Goal: Task Accomplishment & Management: Use online tool/utility

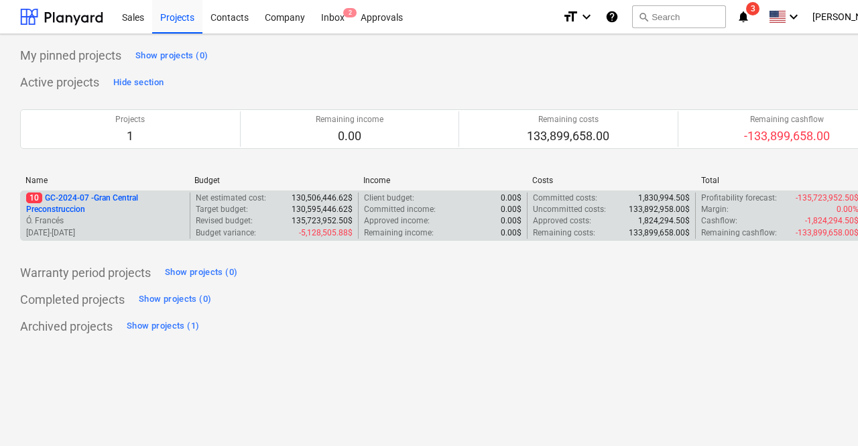
click at [135, 211] on p "10 GC-2024-07 - Gran Central Preconstruccion" at bounding box center [105, 203] width 158 height 23
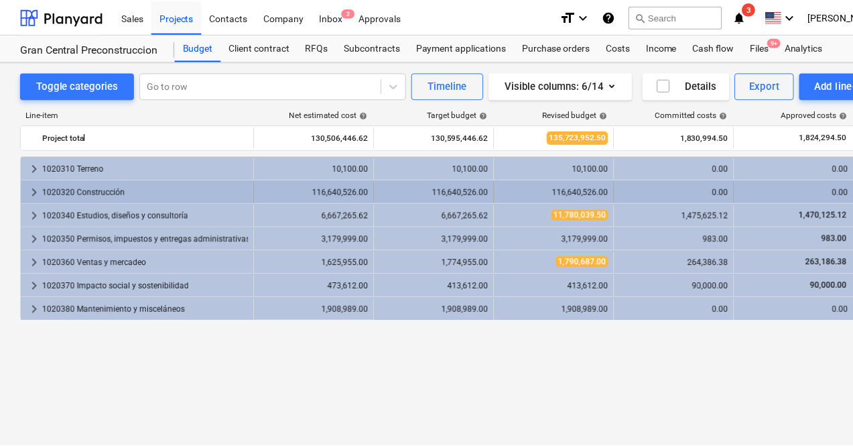
scroll to position [0, 117]
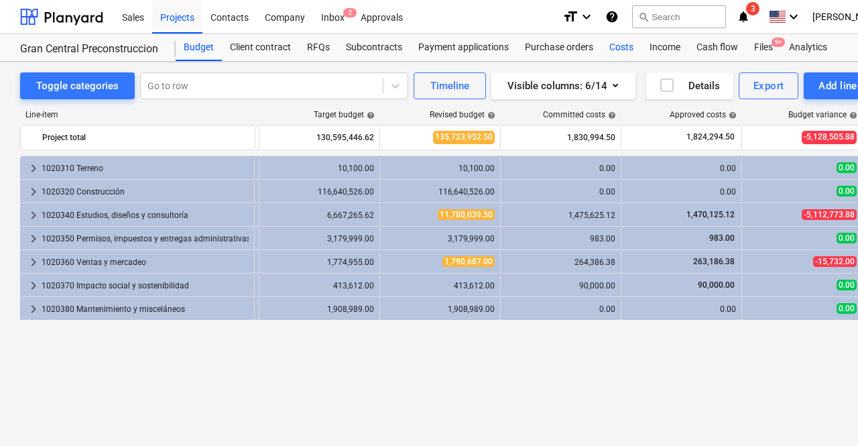
click at [615, 42] on div "Costs" at bounding box center [621, 47] width 40 height 27
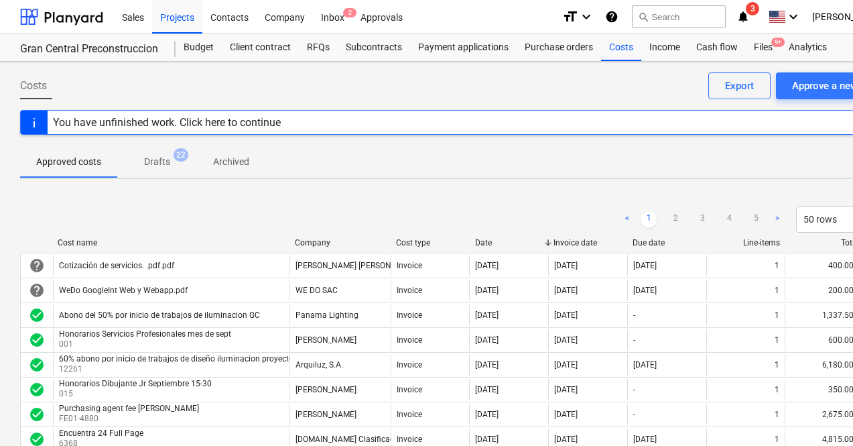
scroll to position [0, 64]
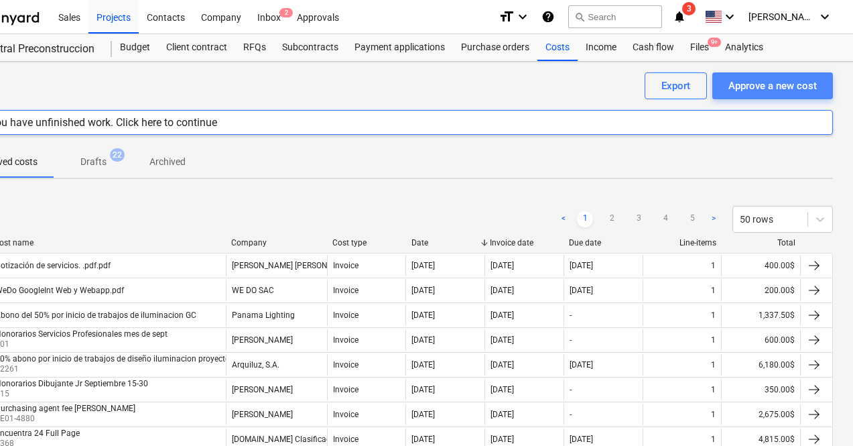
click at [809, 82] on div "Approve a new cost" at bounding box center [773, 85] width 88 height 17
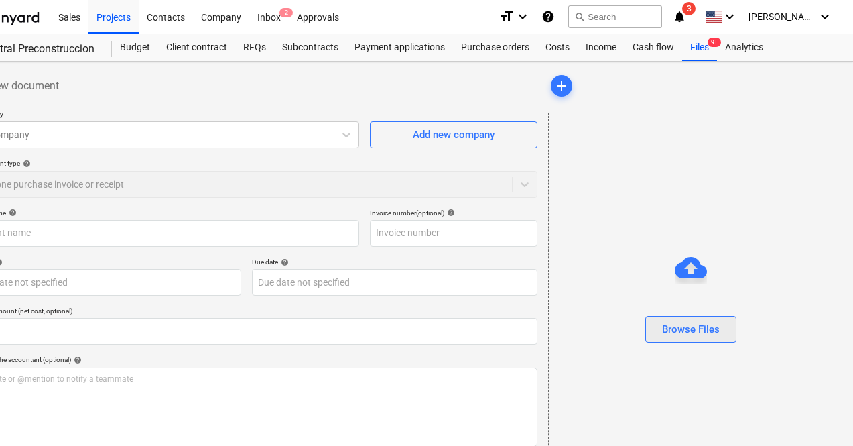
click at [662, 328] on div "Browse Files" at bounding box center [691, 328] width 58 height 17
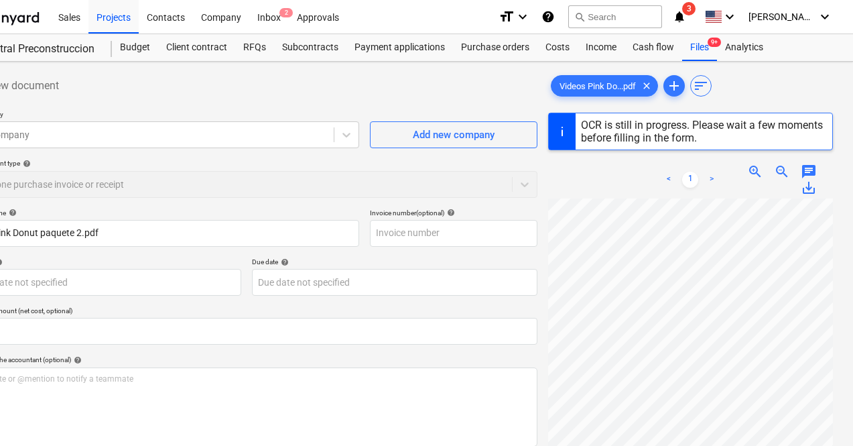
type input "0000000163"
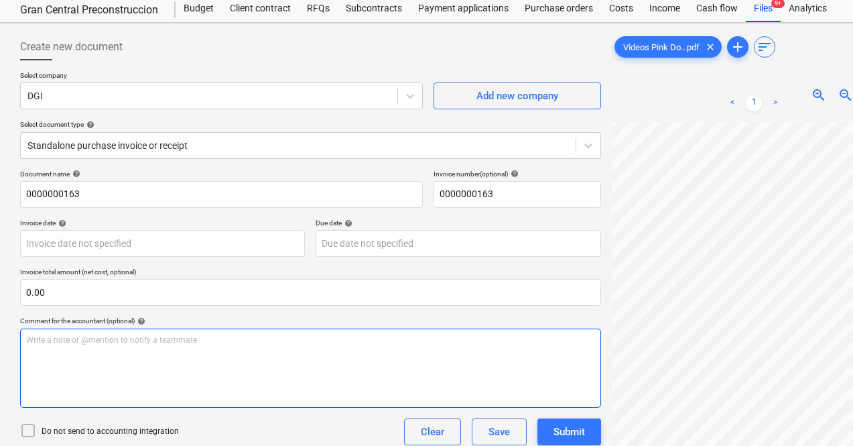
scroll to position [134, 0]
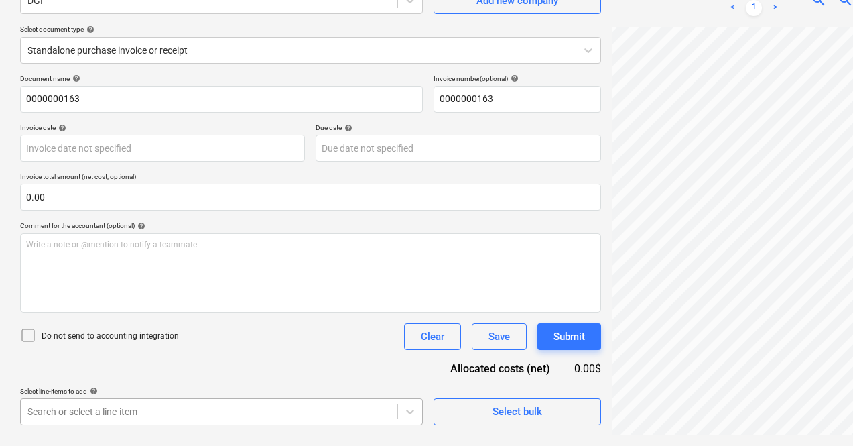
click at [236, 312] on body "Sales Projects Contacts Company Inbox 2 Approvals format_size keyboard_arrow_do…" at bounding box center [426, 89] width 853 height 446
drag, startPoint x: 236, startPoint y: 409, endPoint x: 150, endPoint y: 367, distance: 95.4
click at [150, 367] on div "Document name help 0000000163 Invoice number (optional) help 0000000163 Invoice…" at bounding box center [310, 249] width 581 height 351
click at [156, 312] on body "Sales Projects Contacts Company Inbox 2 Approvals format_size keyboard_arrow_do…" at bounding box center [426, 89] width 853 height 446
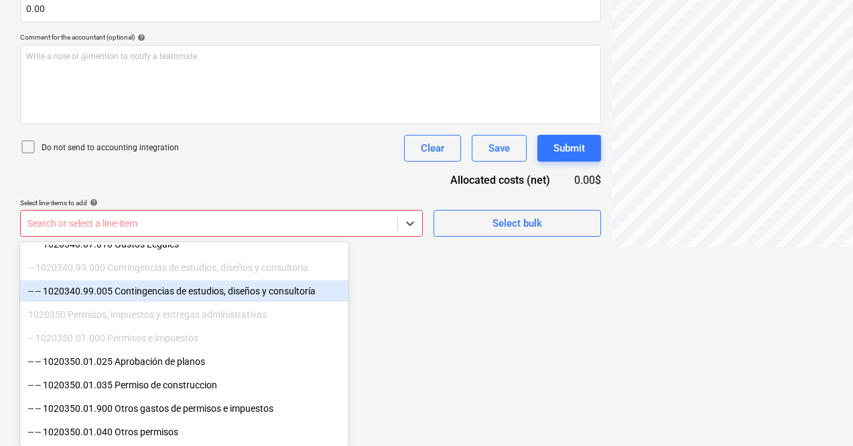
scroll to position [860, 0]
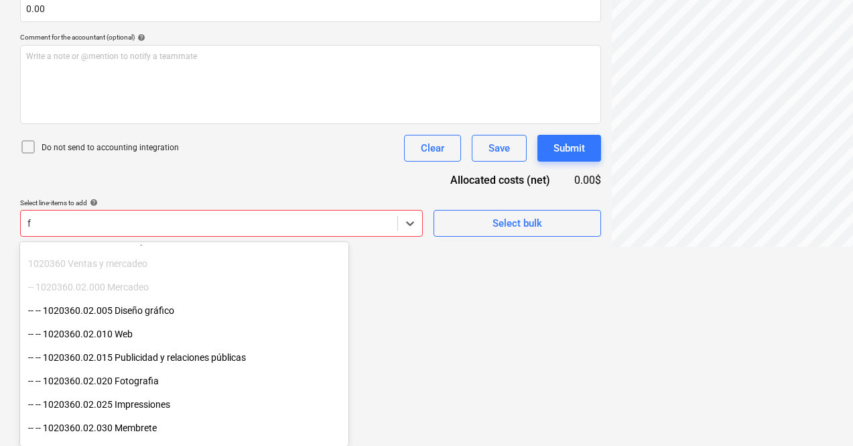
type input "fo"
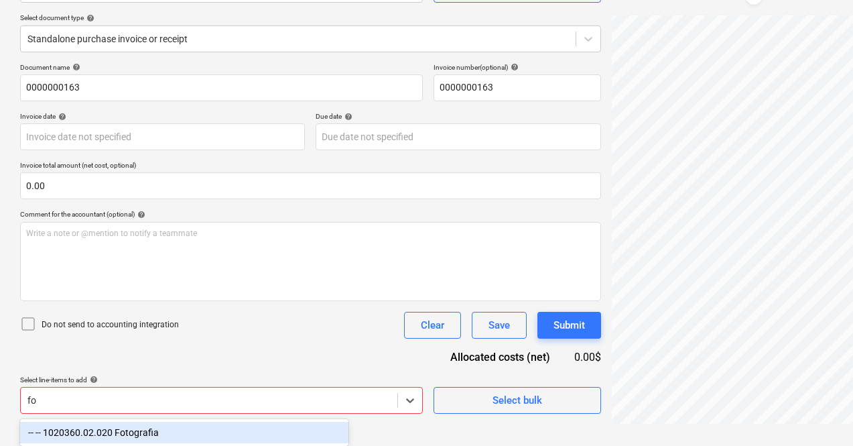
scroll to position [146, 0]
click at [154, 429] on div "-- -- 1020360.02.020 Fotografia" at bounding box center [184, 432] width 329 height 21
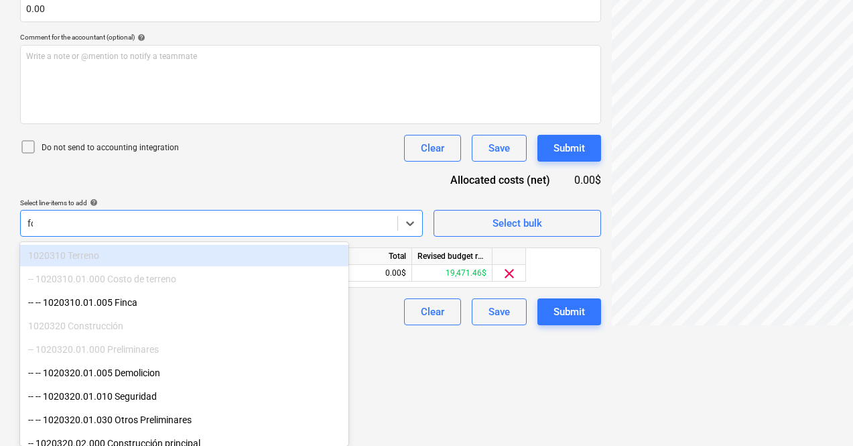
scroll to position [213, 0]
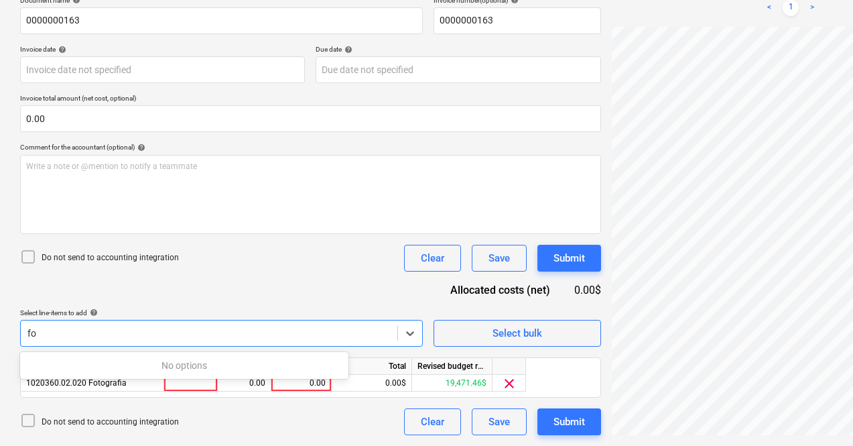
type input "fo"
click at [123, 407] on div "Document name help 0000000163 Invoice number (optional) help 0000000163 Invoice…" at bounding box center [310, 215] width 581 height 439
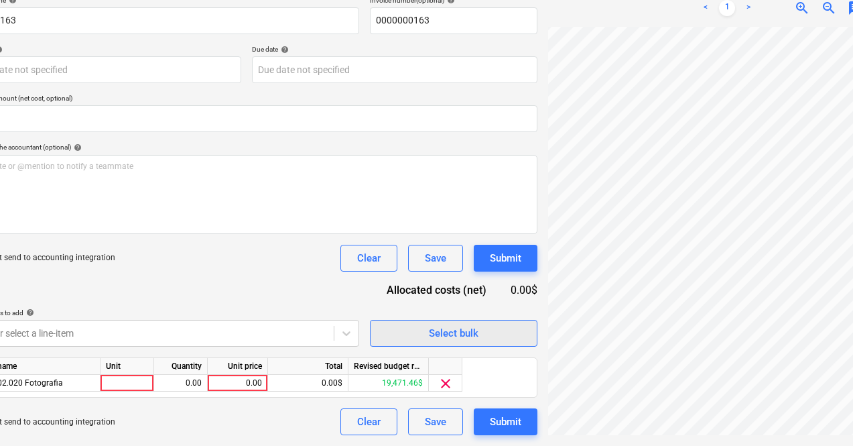
scroll to position [213, 62]
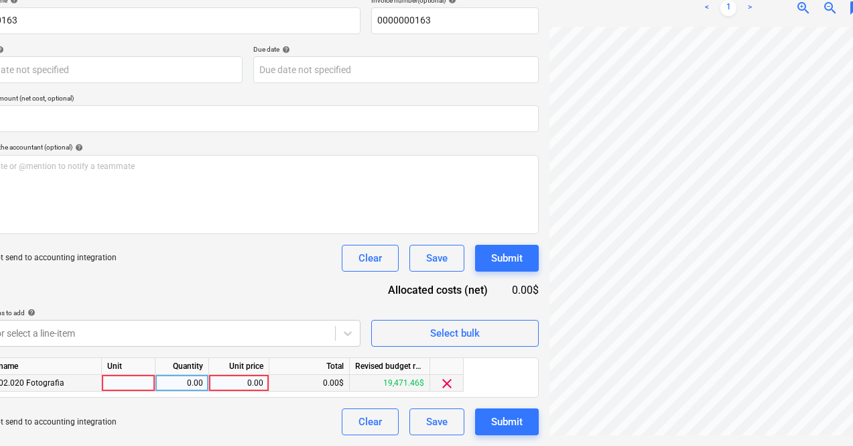
click at [253, 381] on div "0.00" at bounding box center [239, 383] width 49 height 17
type input "267.50"
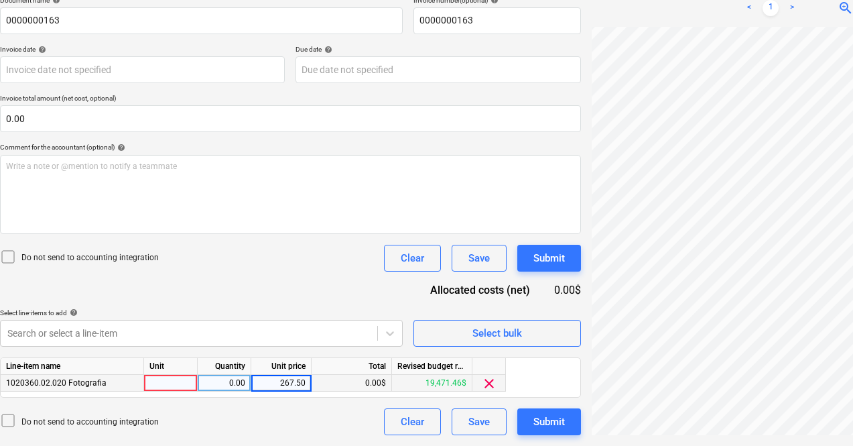
scroll to position [213, 0]
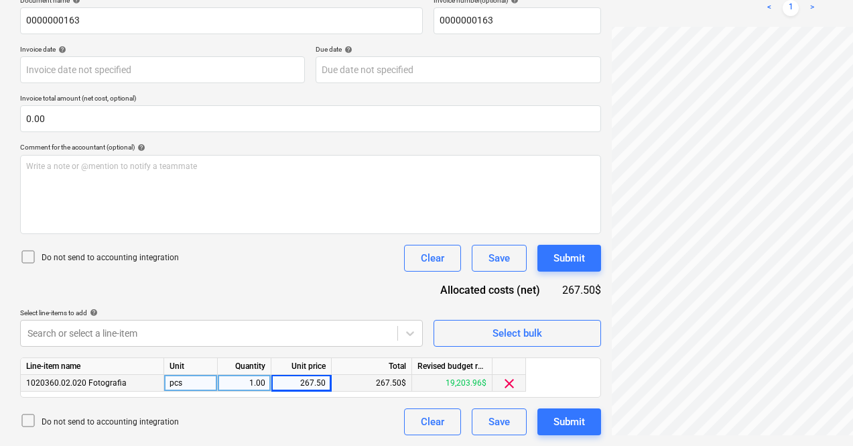
click at [253, 381] on div "1.00" at bounding box center [244, 383] width 42 height 17
click at [234, 289] on div "Document name help 0000000163 Invoice number (optional) help 0000000163 Invoice…" at bounding box center [310, 215] width 581 height 439
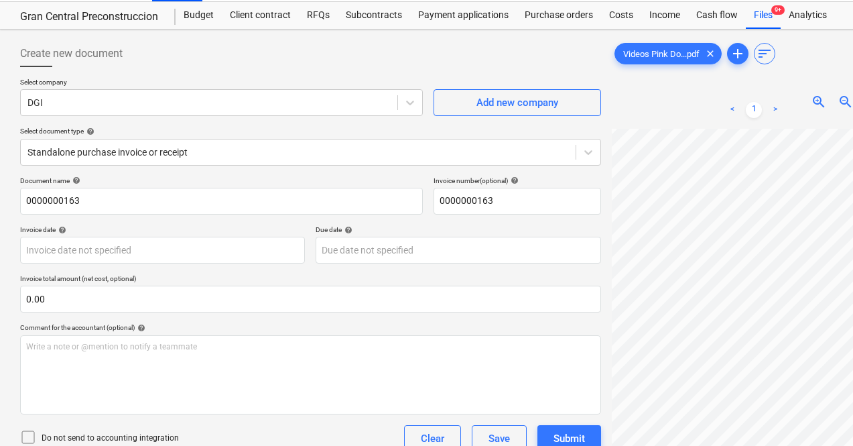
scroll to position [33, 0]
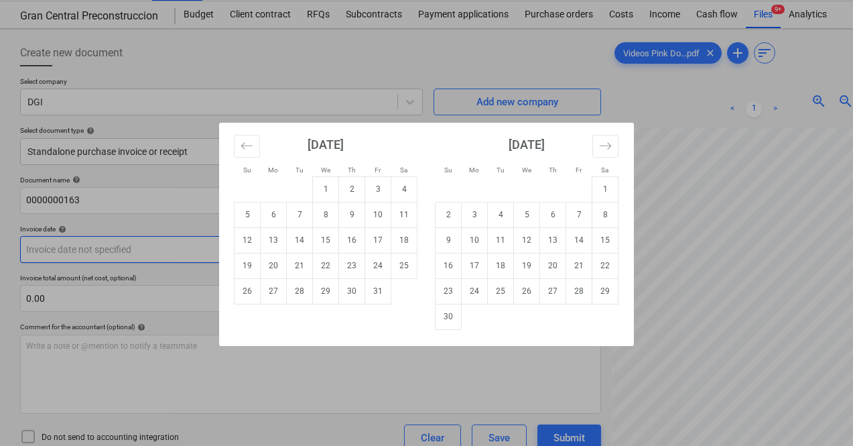
click at [145, 245] on body "Sales Projects Contacts Company Inbox 2 Approvals format_size keyboard_arrow_do…" at bounding box center [426, 190] width 853 height 446
click at [376, 189] on td "3" at bounding box center [378, 188] width 26 height 25
type input "[DATE]"
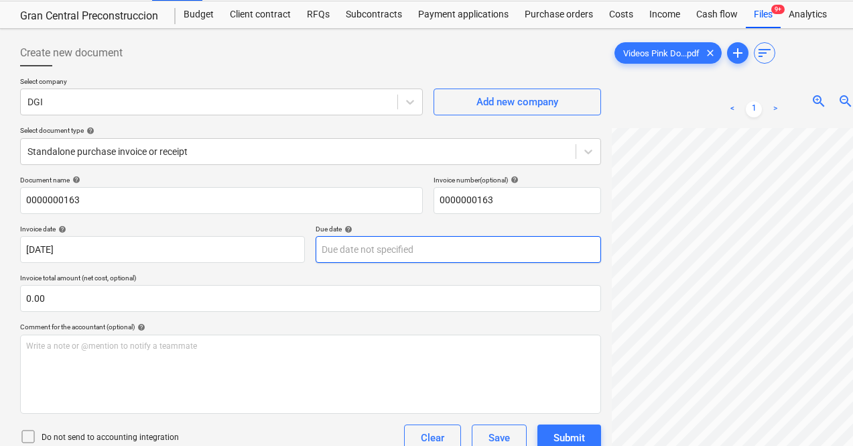
click at [373, 240] on body "Sales Projects Contacts Company Inbox 2 Approvals format_size keyboard_arrow_do…" at bounding box center [426, 190] width 853 height 446
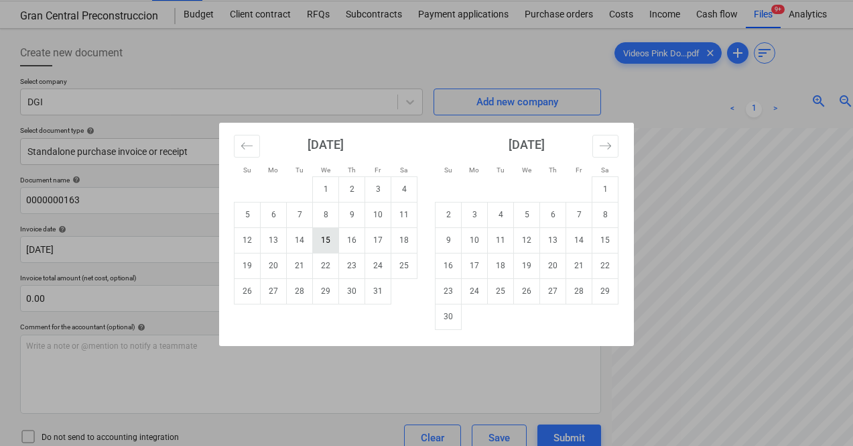
click at [333, 238] on td "15" at bounding box center [326, 239] width 26 height 25
type input "[DATE]"
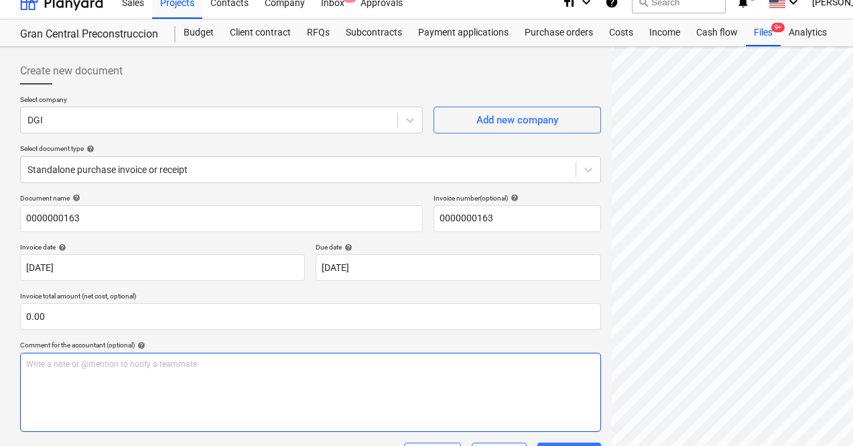
scroll to position [0, 0]
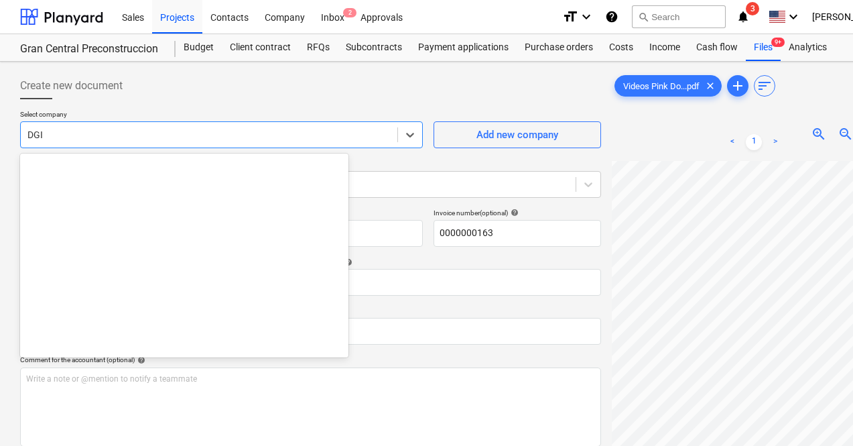
click at [76, 139] on div at bounding box center [208, 134] width 363 height 13
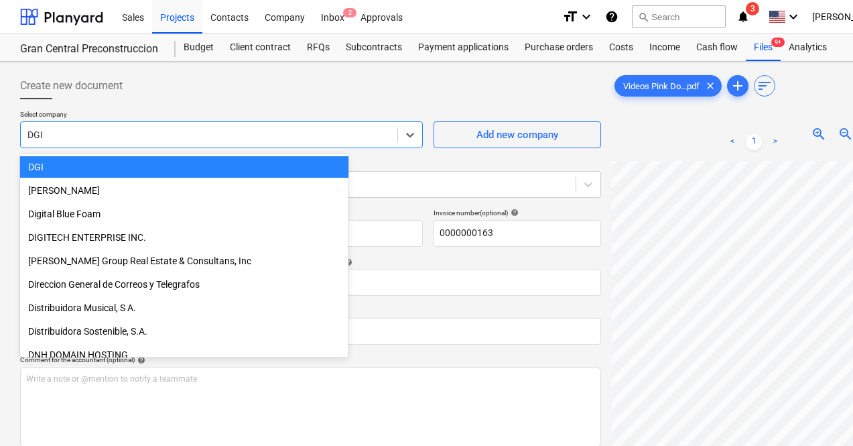
click at [76, 139] on div at bounding box center [208, 134] width 363 height 13
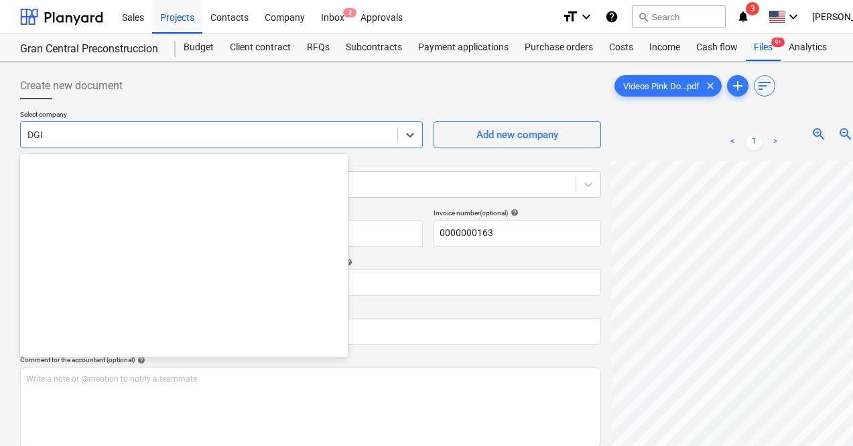
click at [77, 139] on div at bounding box center [208, 134] width 363 height 13
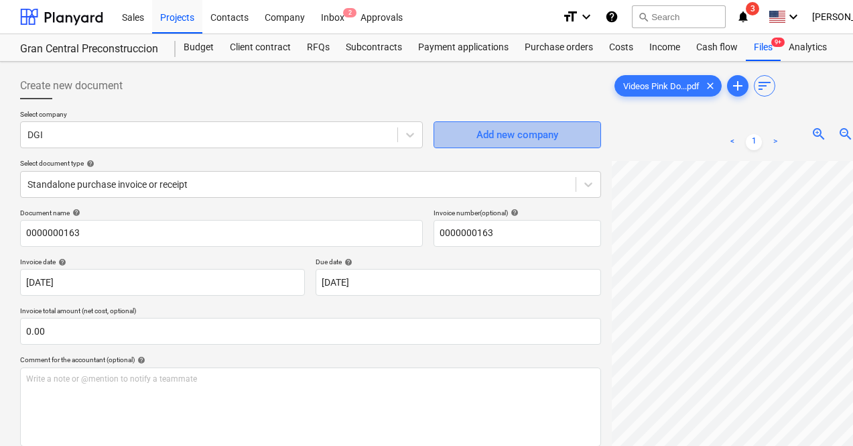
click at [477, 133] on div "Add new company" at bounding box center [518, 134] width 82 height 17
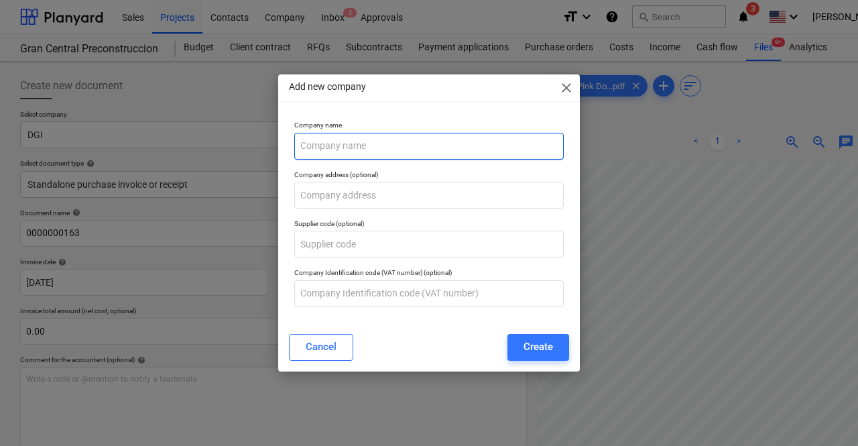
click at [387, 145] on input "text" at bounding box center [429, 146] width 270 height 27
type input "P"
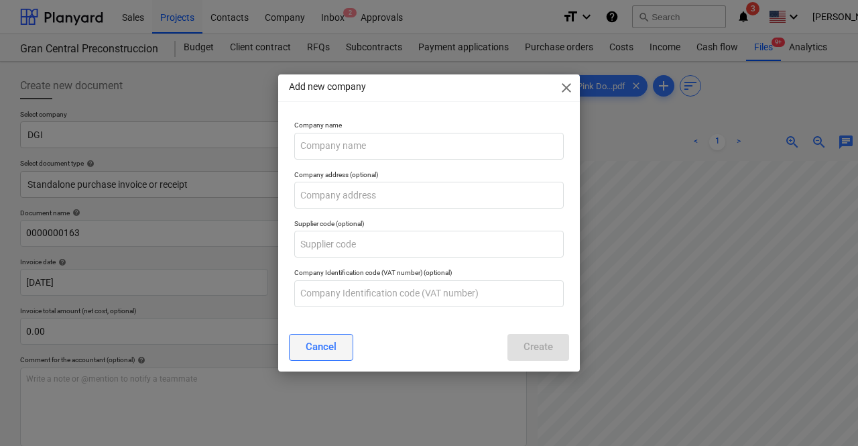
click at [326, 351] on div "Cancel" at bounding box center [321, 346] width 31 height 17
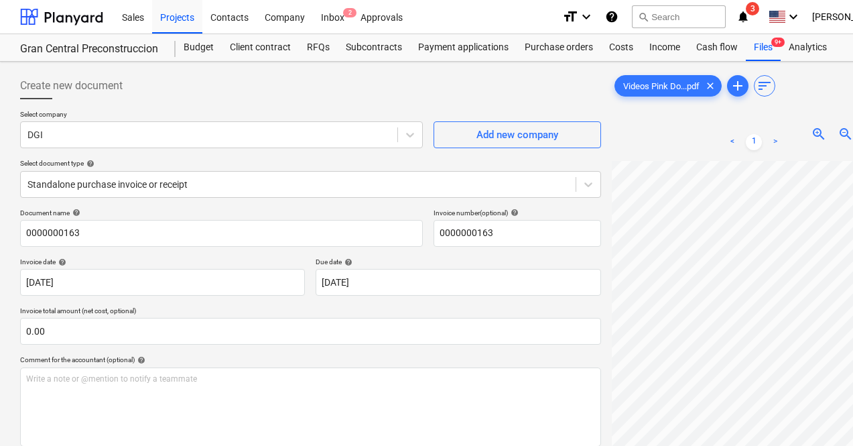
scroll to position [69, 0]
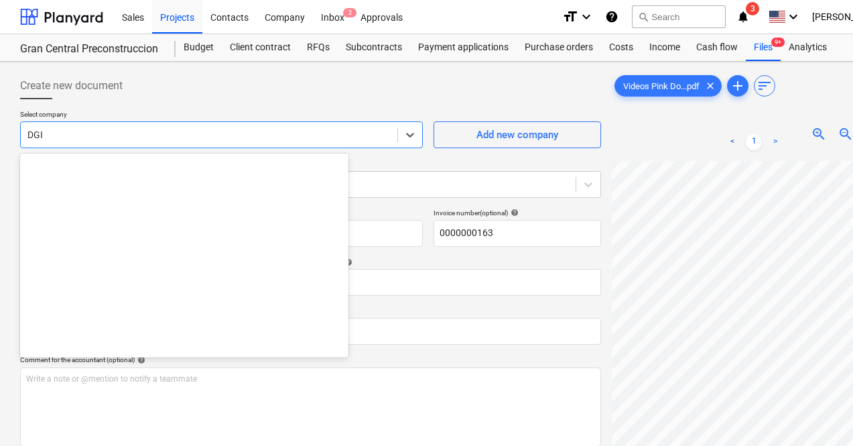
click at [120, 133] on div at bounding box center [208, 134] width 363 height 13
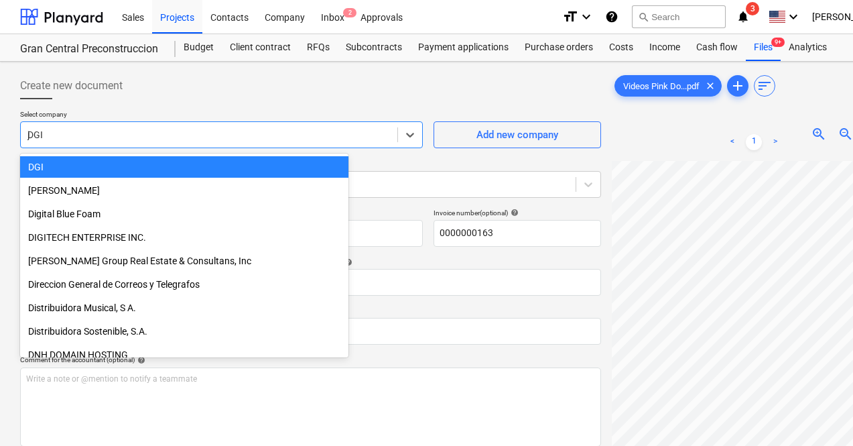
scroll to position [949, 0]
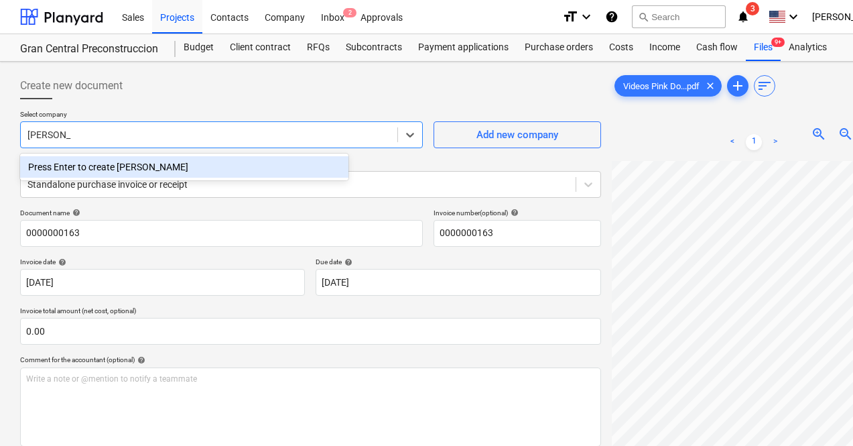
type input "[PERSON_NAME]"
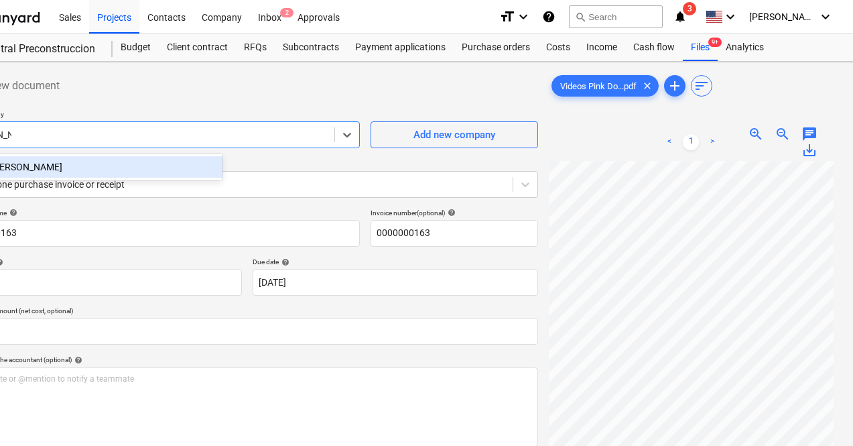
scroll to position [0, 0]
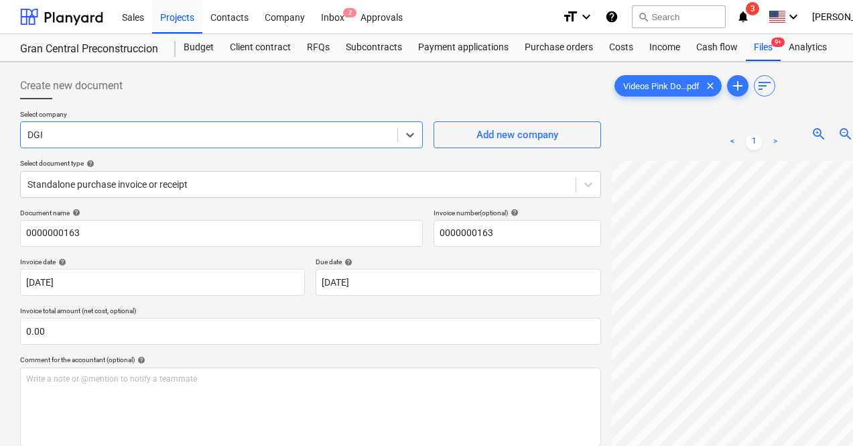
drag, startPoint x: 188, startPoint y: 140, endPoint x: 29, endPoint y: 136, distance: 158.3
click at [29, 136] on div at bounding box center [208, 134] width 363 height 13
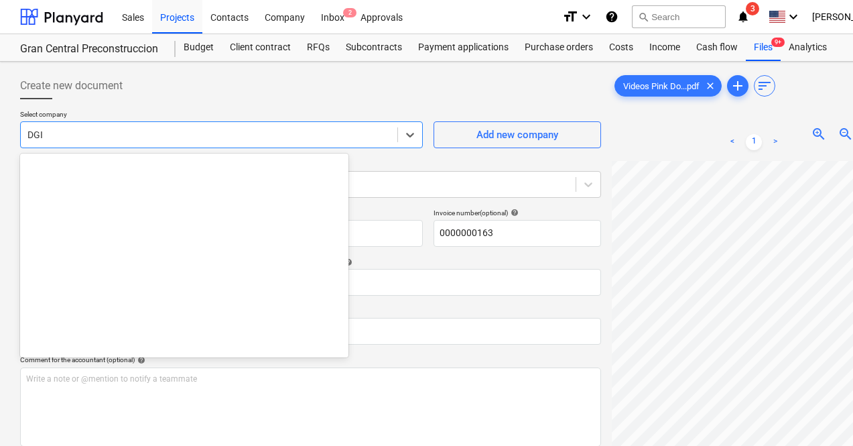
scroll to position [3590, 0]
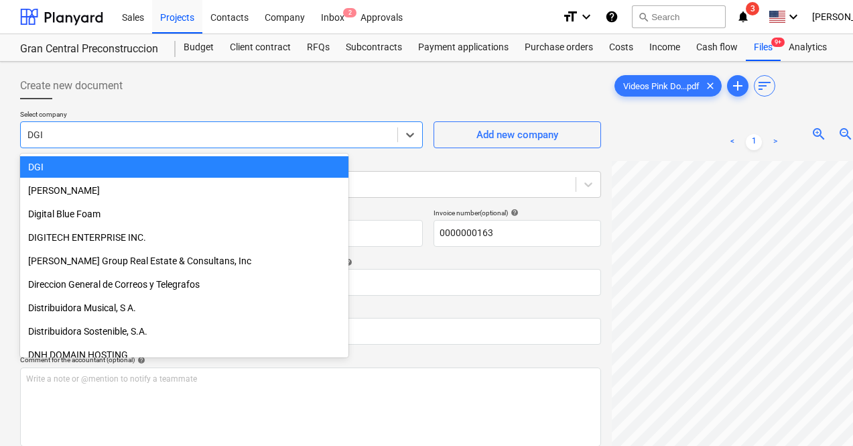
drag, startPoint x: 178, startPoint y: 135, endPoint x: 42, endPoint y: 135, distance: 135.4
click at [42, 135] on div at bounding box center [208, 134] width 363 height 13
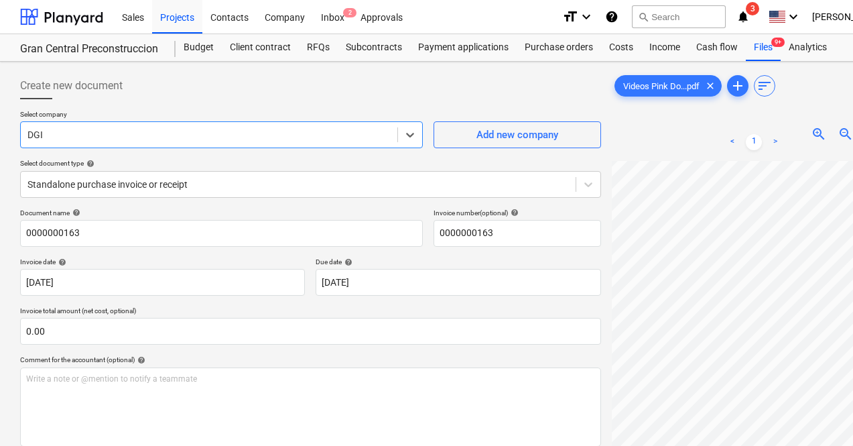
click at [42, 135] on div at bounding box center [208, 134] width 363 height 13
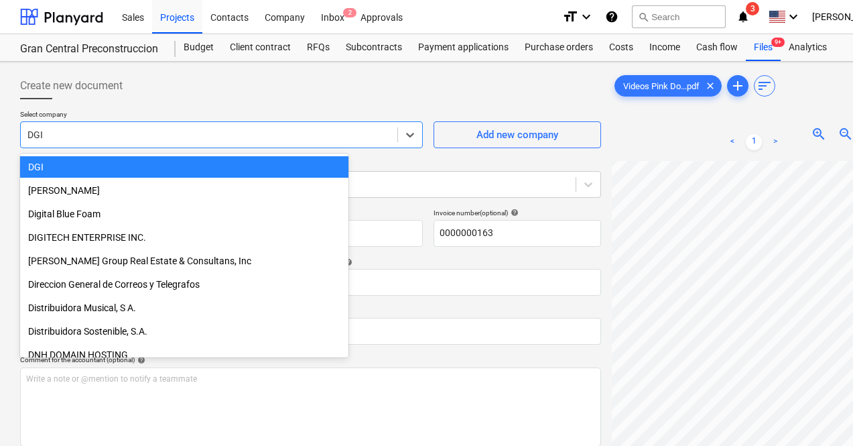
click at [54, 137] on div at bounding box center [208, 134] width 363 height 13
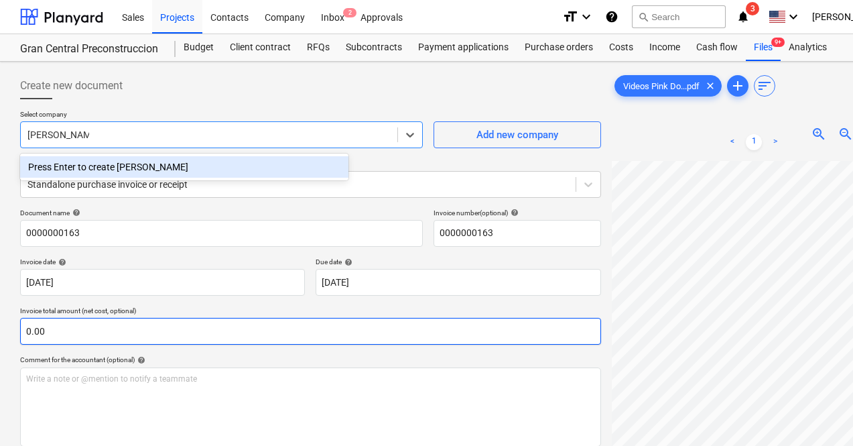
scroll to position [0, 0]
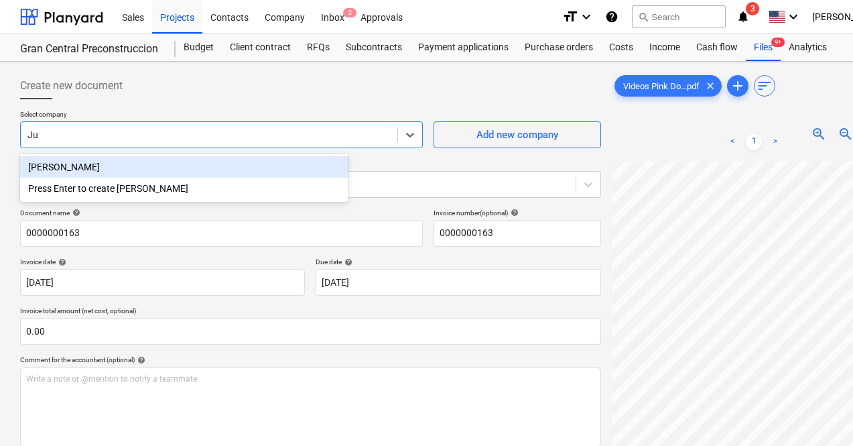
type input "J"
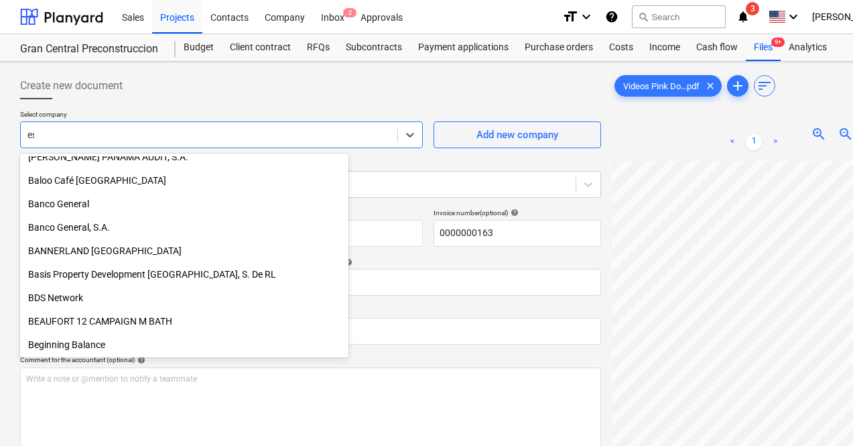
scroll to position [339, 0]
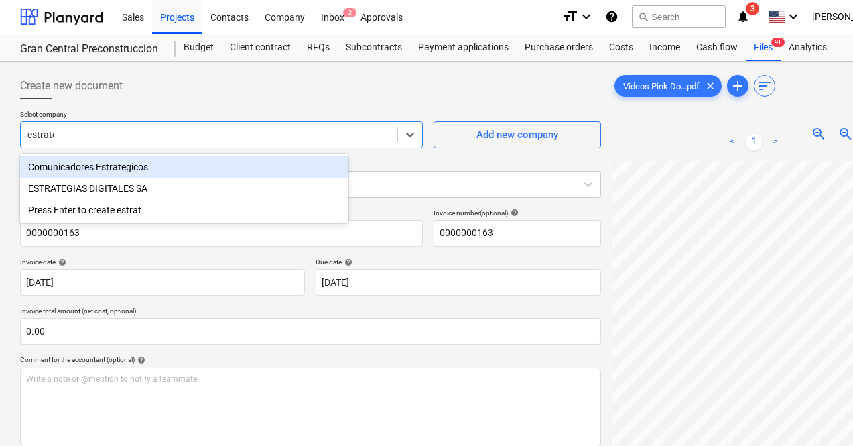
type input "estrateg"
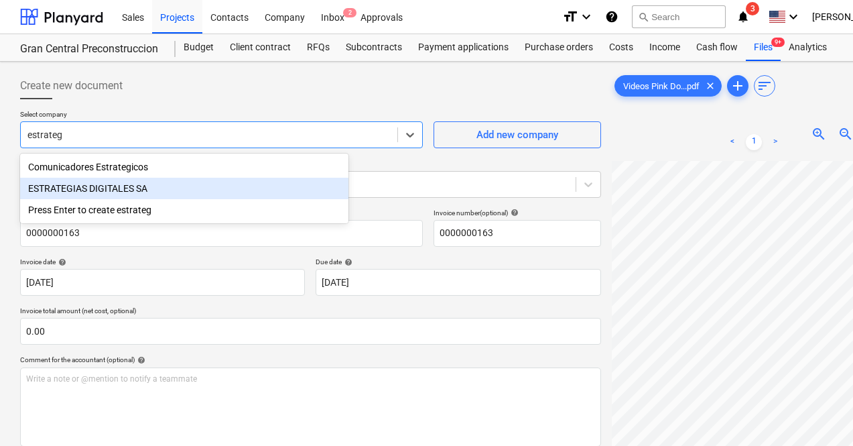
click at [167, 193] on div "ESTRATEGIAS DIGITALES SA" at bounding box center [184, 188] width 329 height 21
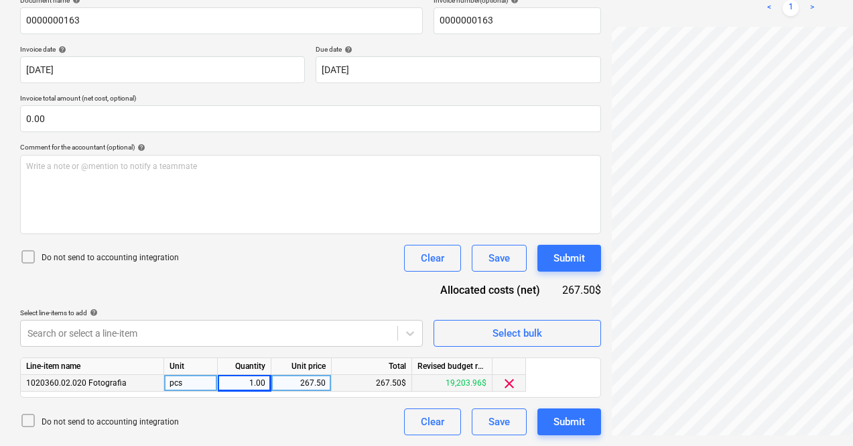
scroll to position [213, 64]
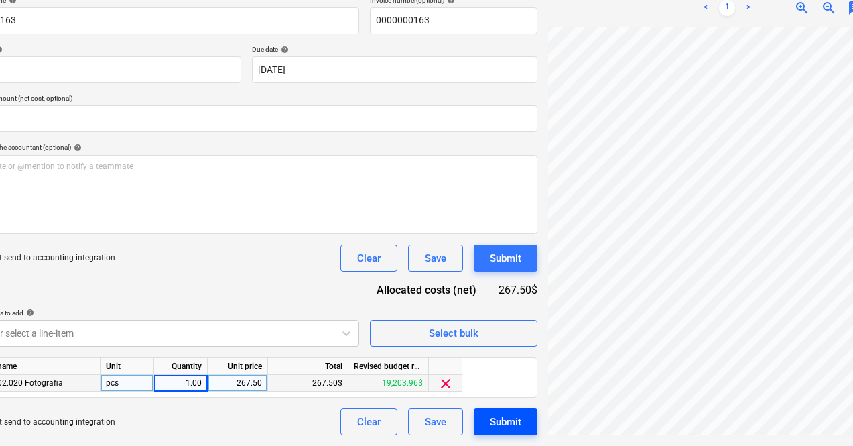
click at [490, 420] on div "Submit" at bounding box center [506, 421] width 32 height 17
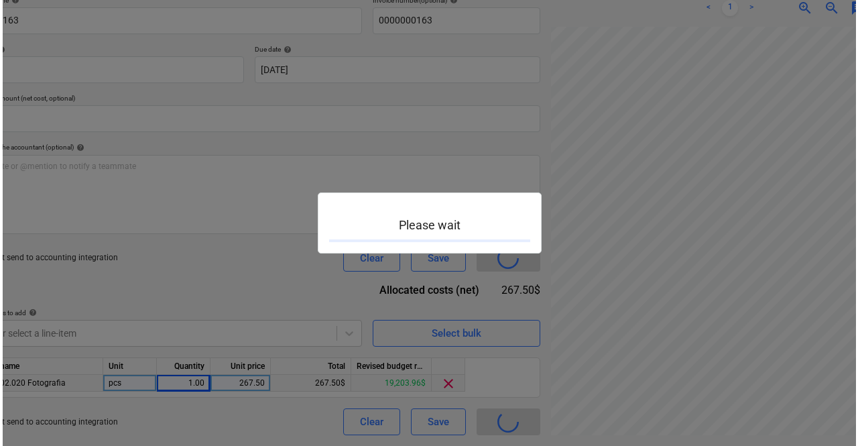
scroll to position [213, 59]
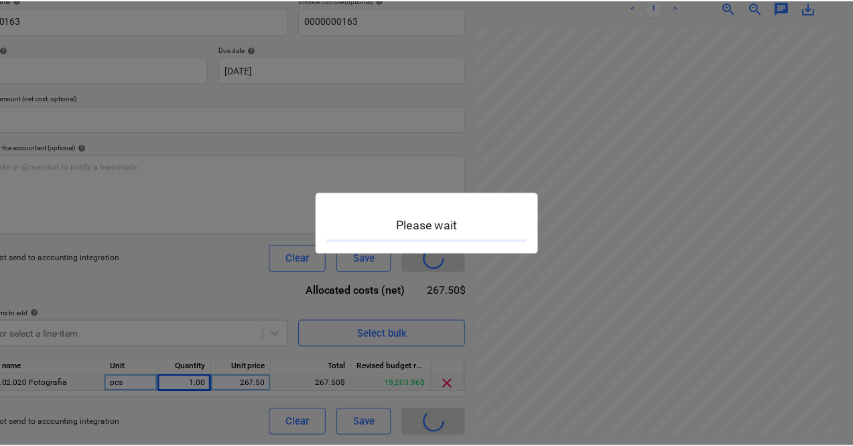
scroll to position [0, 59]
